Goal: Obtain resource: Obtain resource

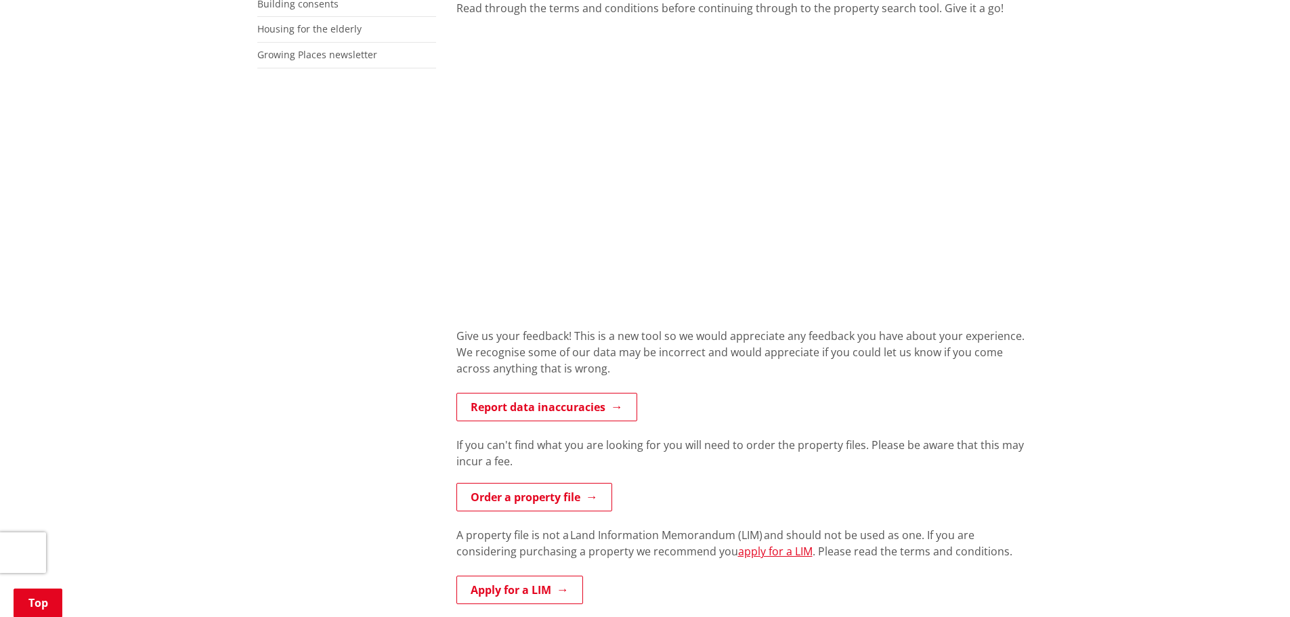
scroll to position [677, 0]
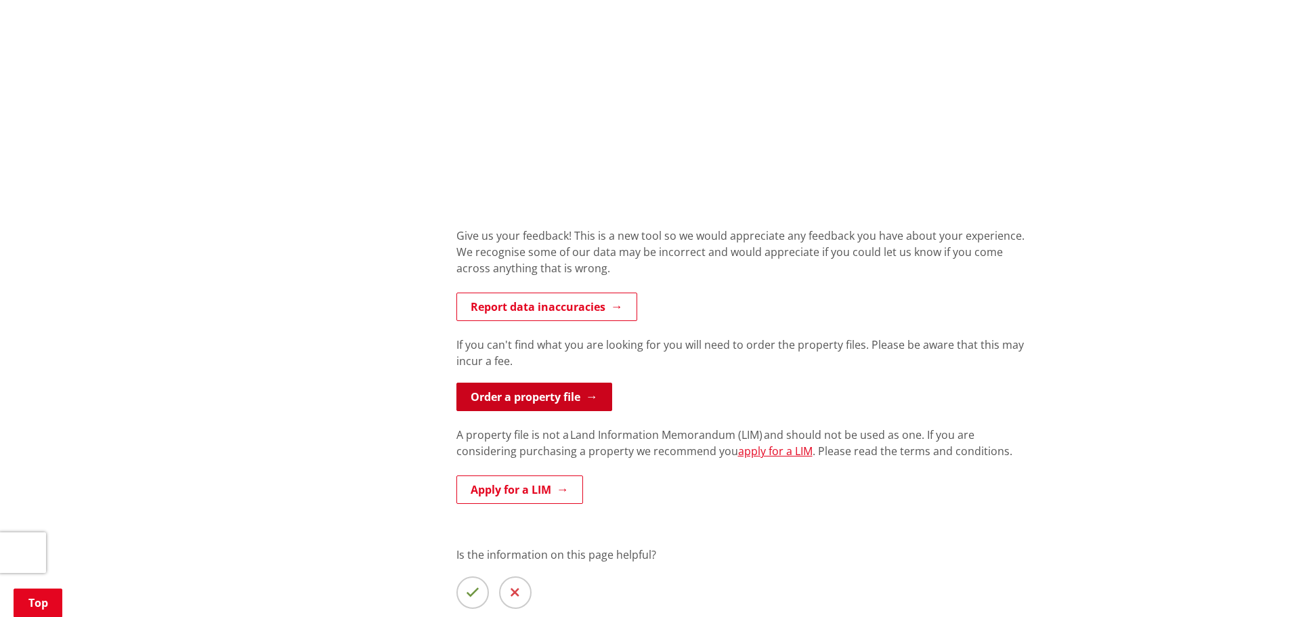
click at [528, 398] on link "Order a property file" at bounding box center [535, 397] width 156 height 28
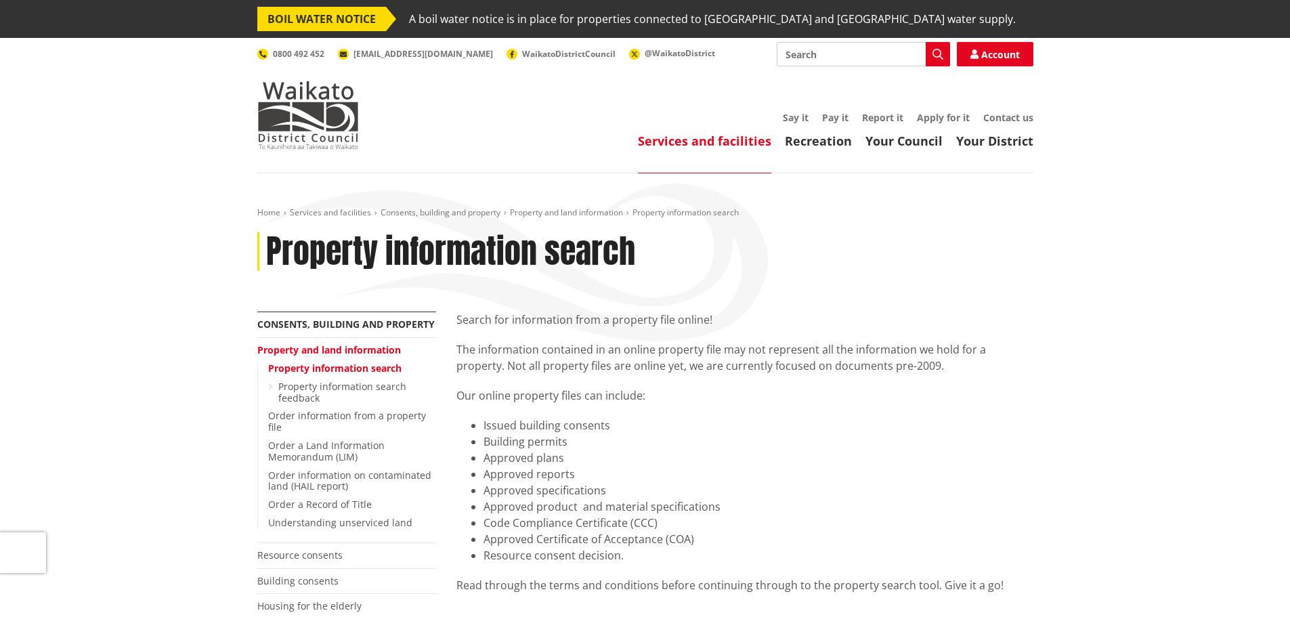
scroll to position [677, 0]
